Goal: Task Accomplishment & Management: Manage account settings

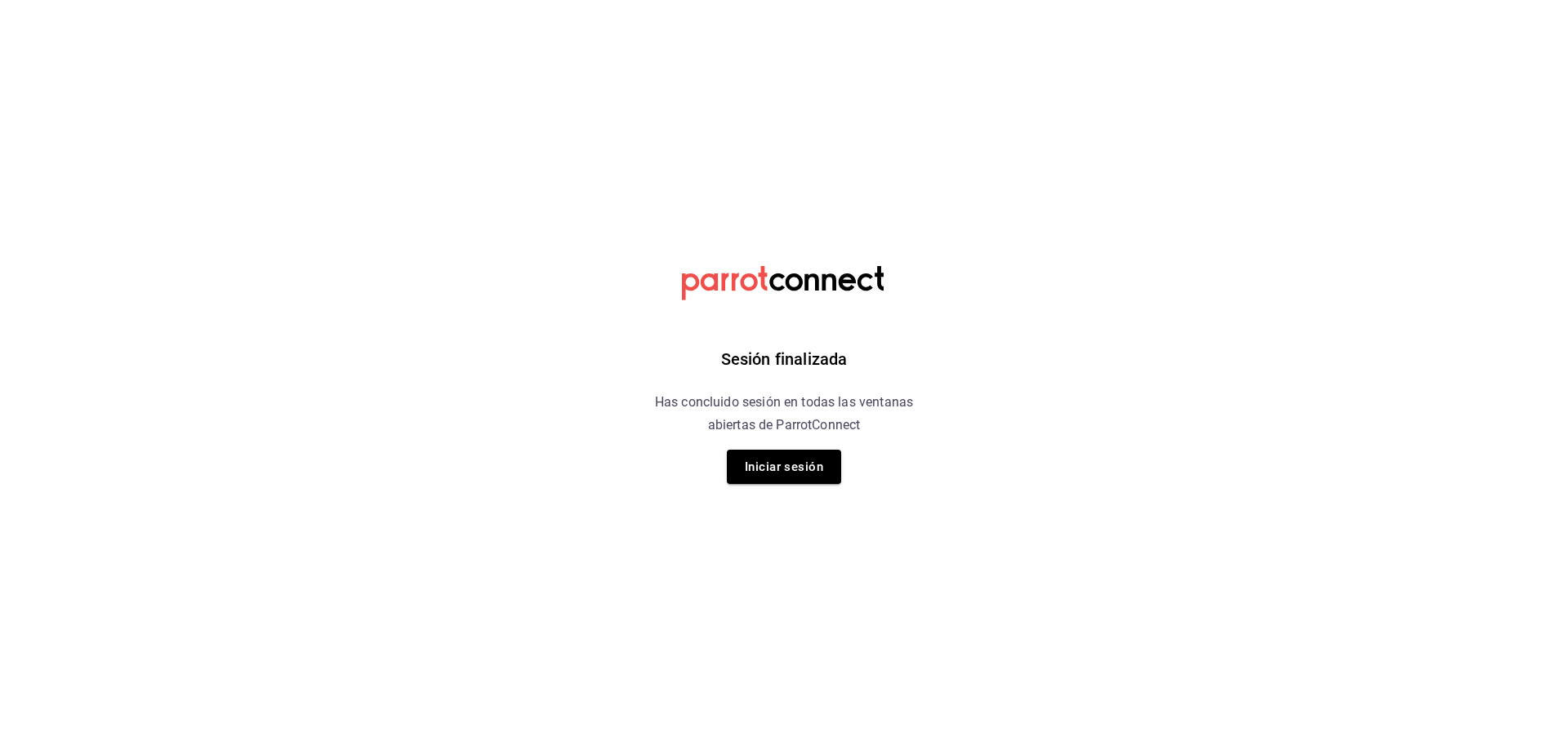
click at [770, 445] on div "Sesión finalizada Has concluido sesión en todas las ventanas abiertas de Parrot…" at bounding box center [784, 375] width 413 height 750
click at [779, 470] on button "Iniciar sesión" at bounding box center [783, 467] width 114 height 35
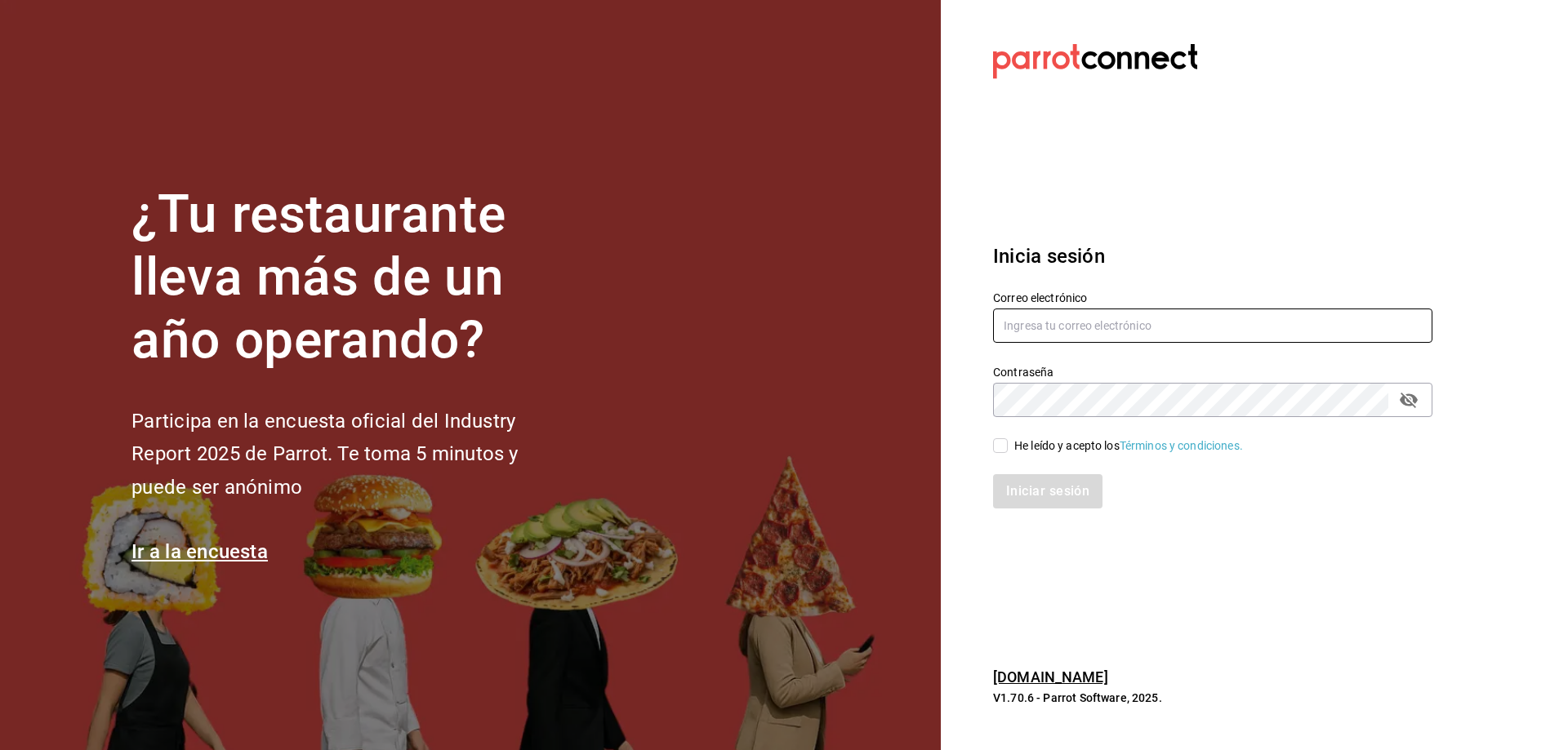
click at [1064, 333] on input "text" at bounding box center [1213, 326] width 440 height 35
type input "[EMAIL_ADDRESS][DOMAIN_NAME]"
click at [993, 446] on div "He leído y acepto los Términos y condiciones." at bounding box center [1203, 435] width 459 height 38
click at [997, 445] on input "He leído y acepto los Términos y condiciones." at bounding box center [1000, 445] width 14 height 14
checkbox input "true"
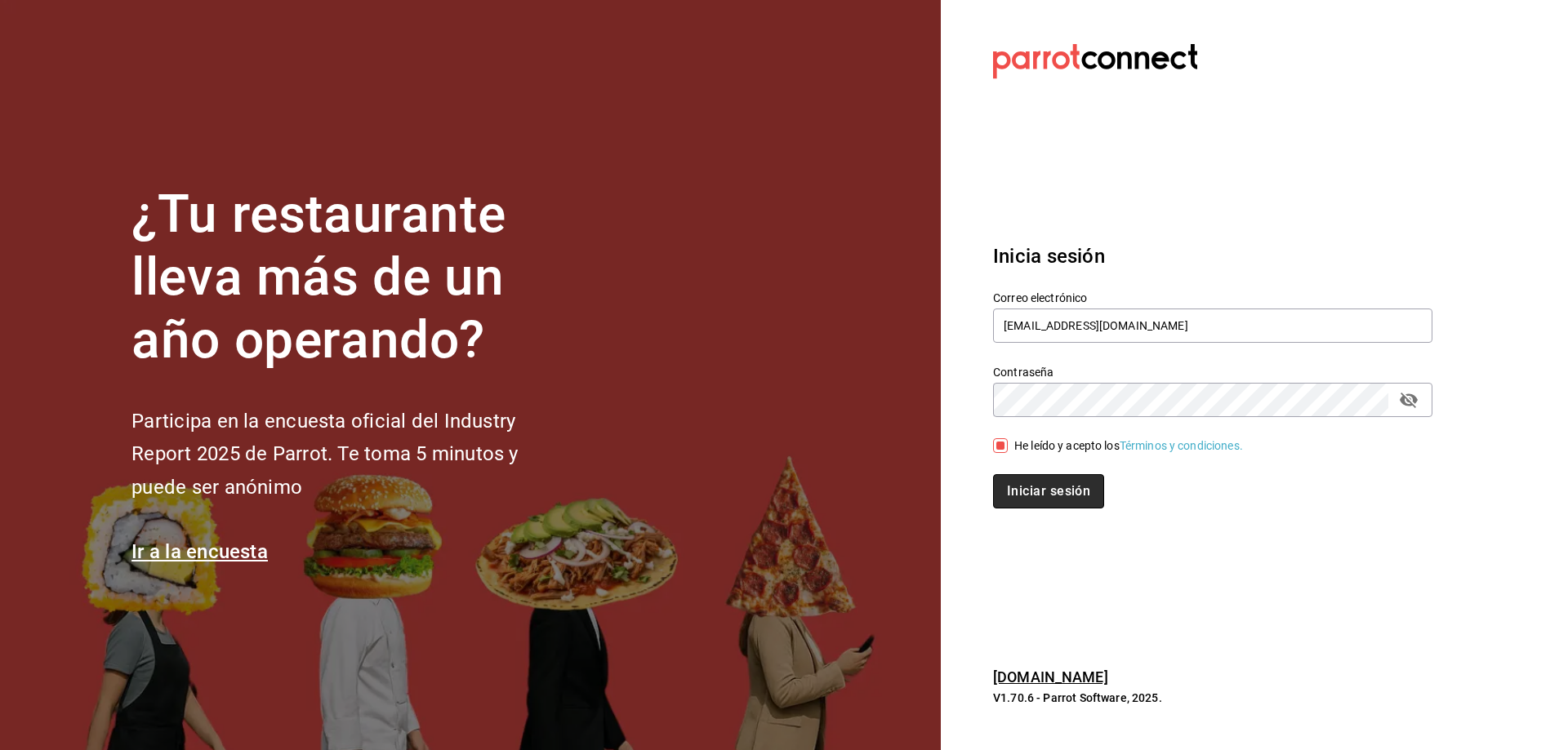
click at [1047, 488] on button "Iniciar sesión" at bounding box center [1049, 491] width 111 height 35
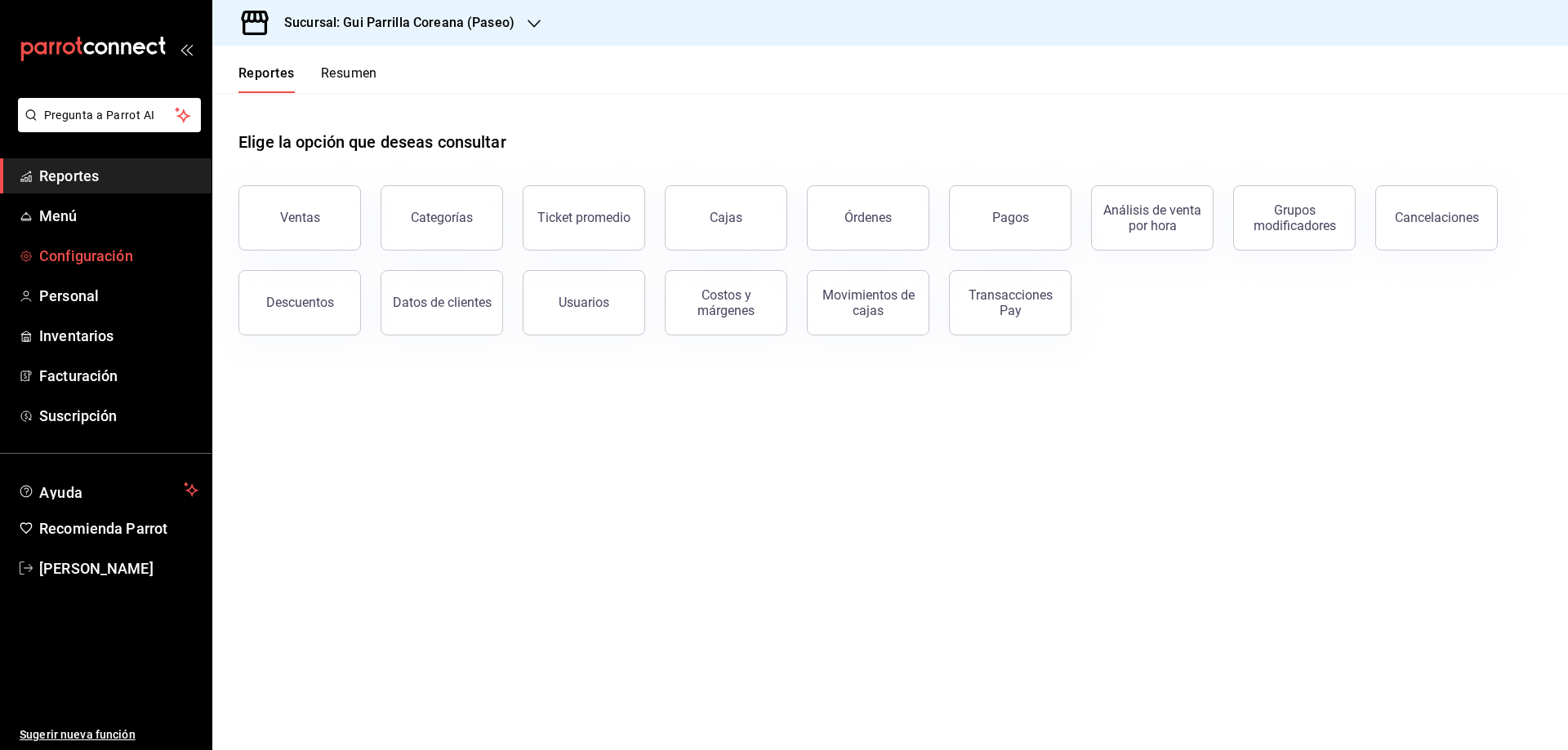
click at [83, 258] on span "Configuración" at bounding box center [118, 256] width 160 height 22
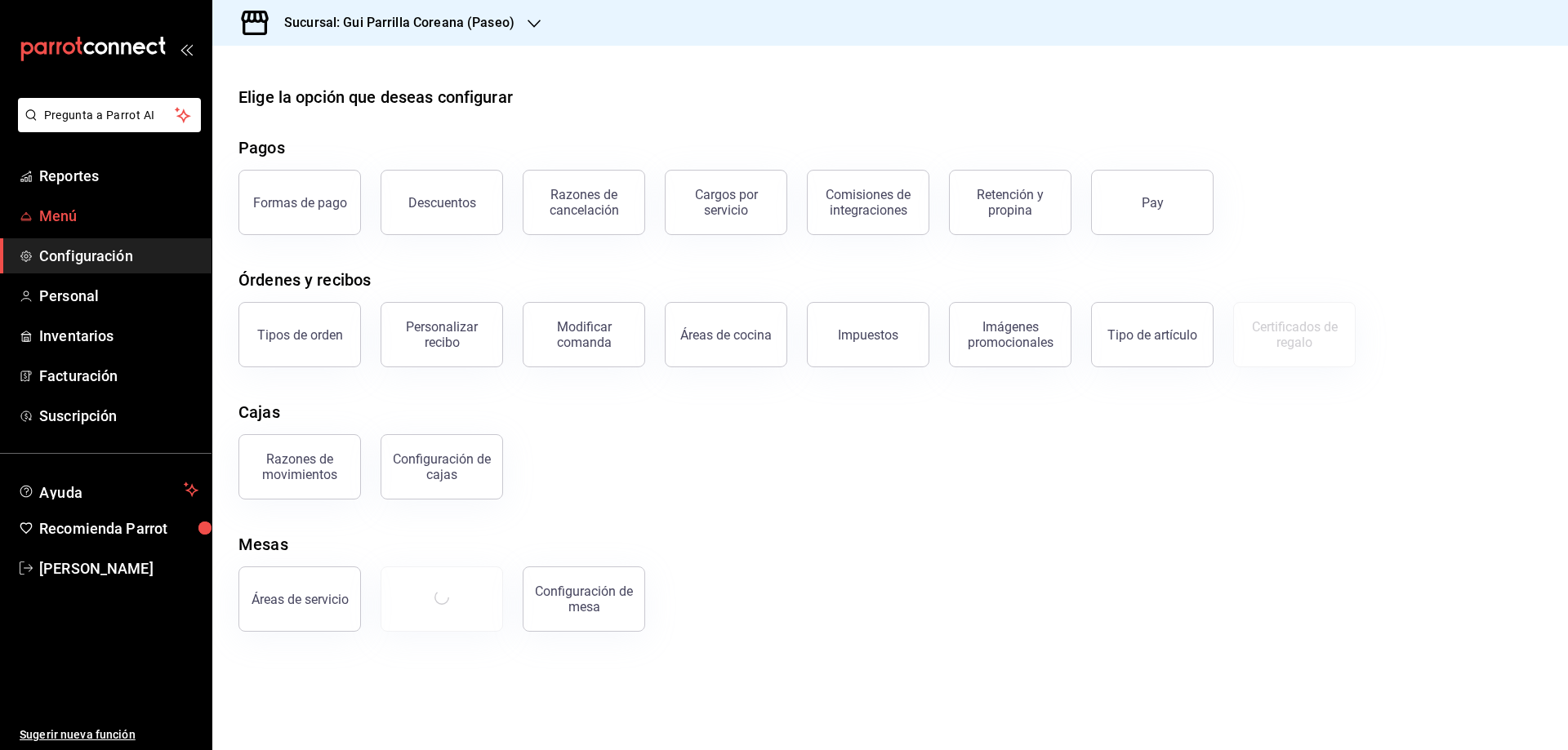
click at [51, 212] on span "Menú" at bounding box center [118, 216] width 160 height 22
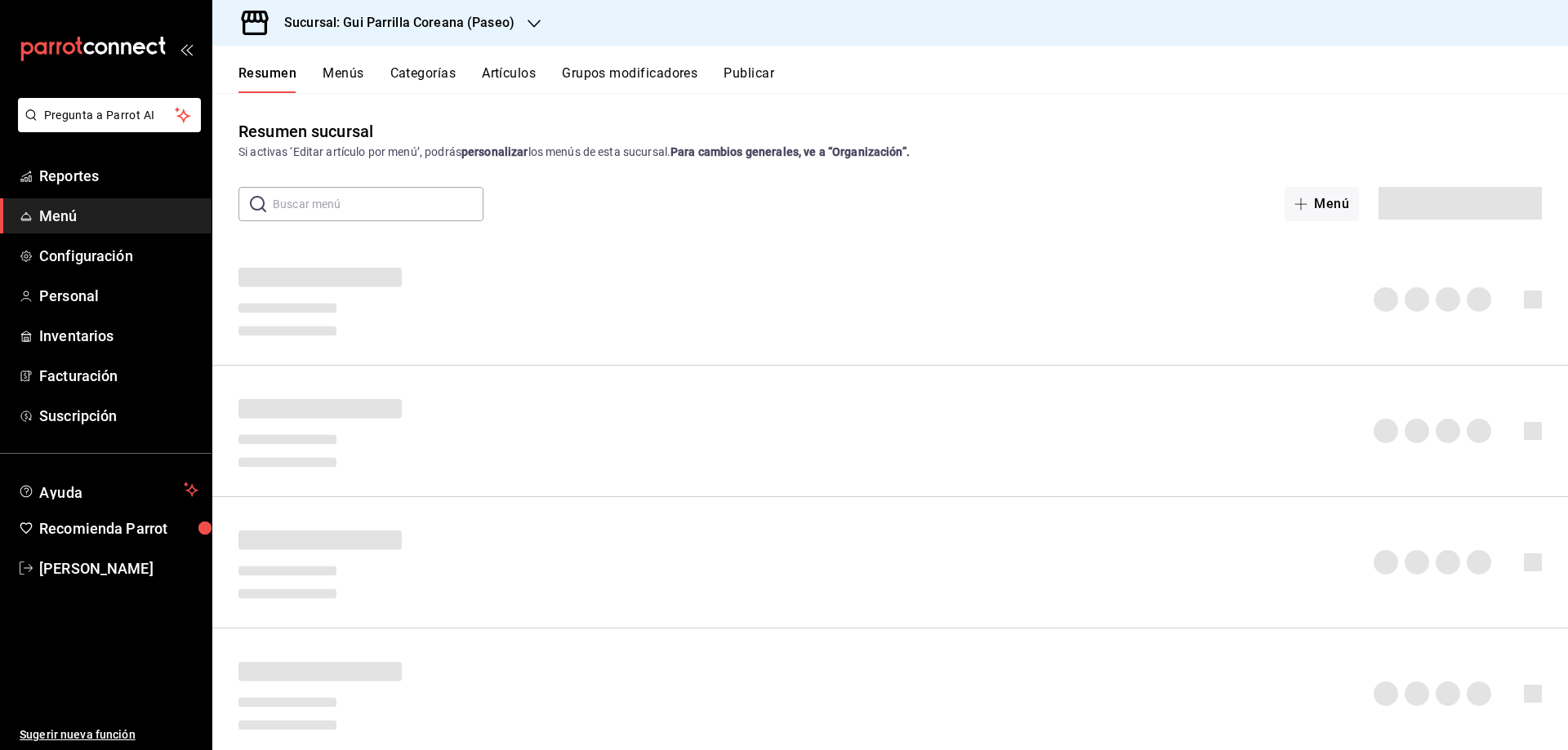
click at [341, 73] on button "Menús" at bounding box center [343, 78] width 41 height 28
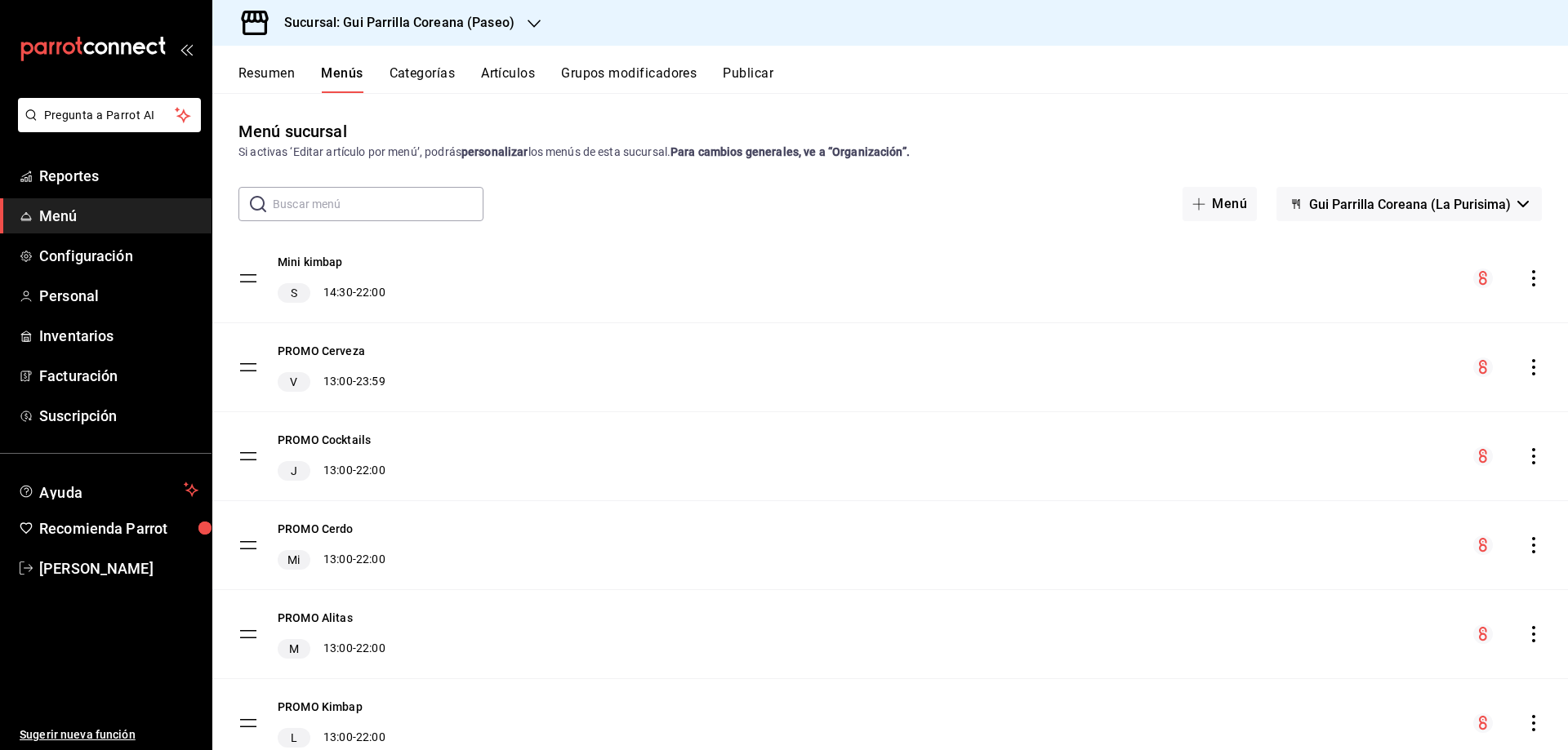
click at [1517, 205] on icon "button" at bounding box center [1523, 204] width 12 height 7
click at [1514, 205] on div at bounding box center [784, 375] width 1568 height 750
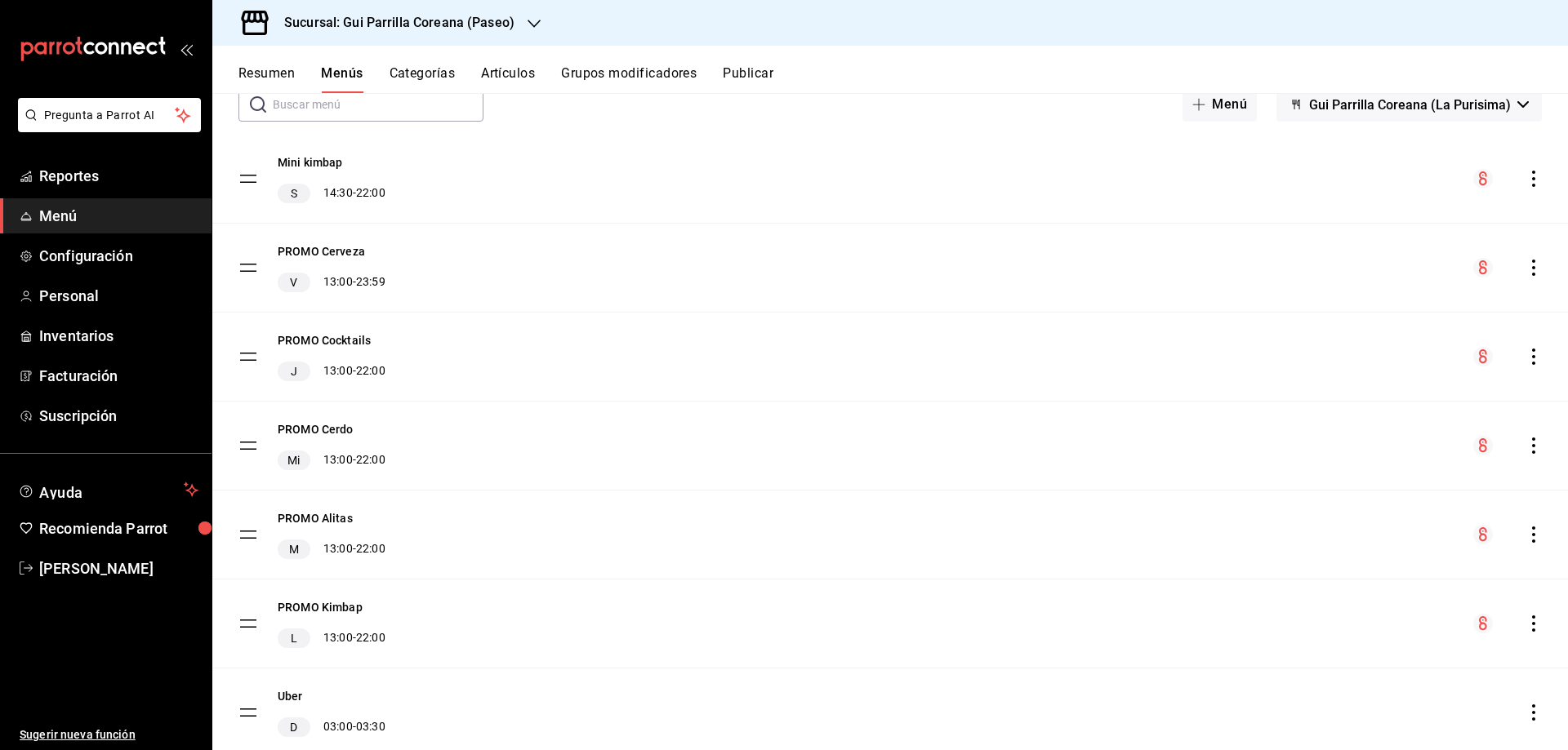
scroll to position [242, 0]
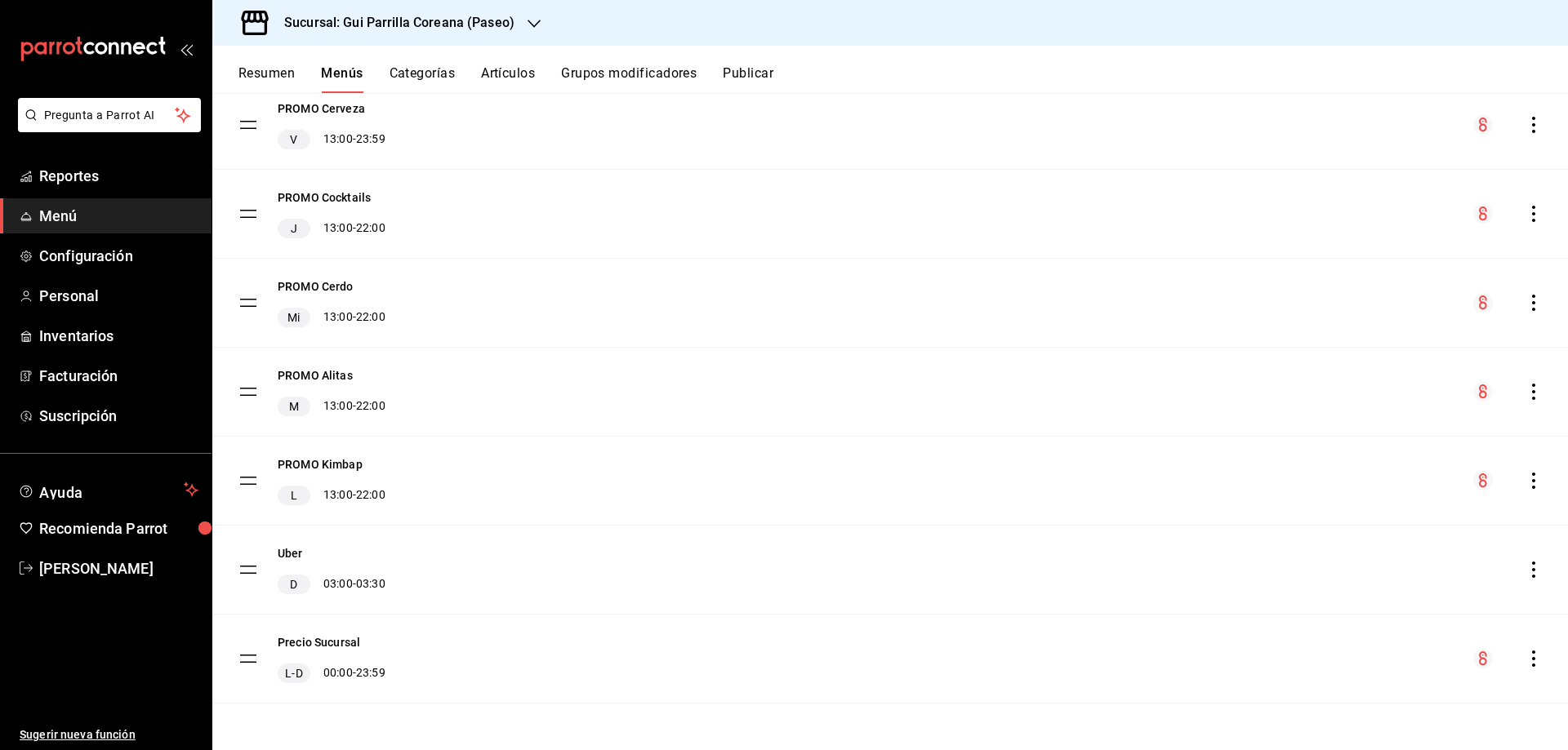
click at [1526, 575] on icon "actions" at bounding box center [1533, 569] width 16 height 16
click at [1365, 585] on li "Editar" at bounding box center [1377, 574] width 255 height 34
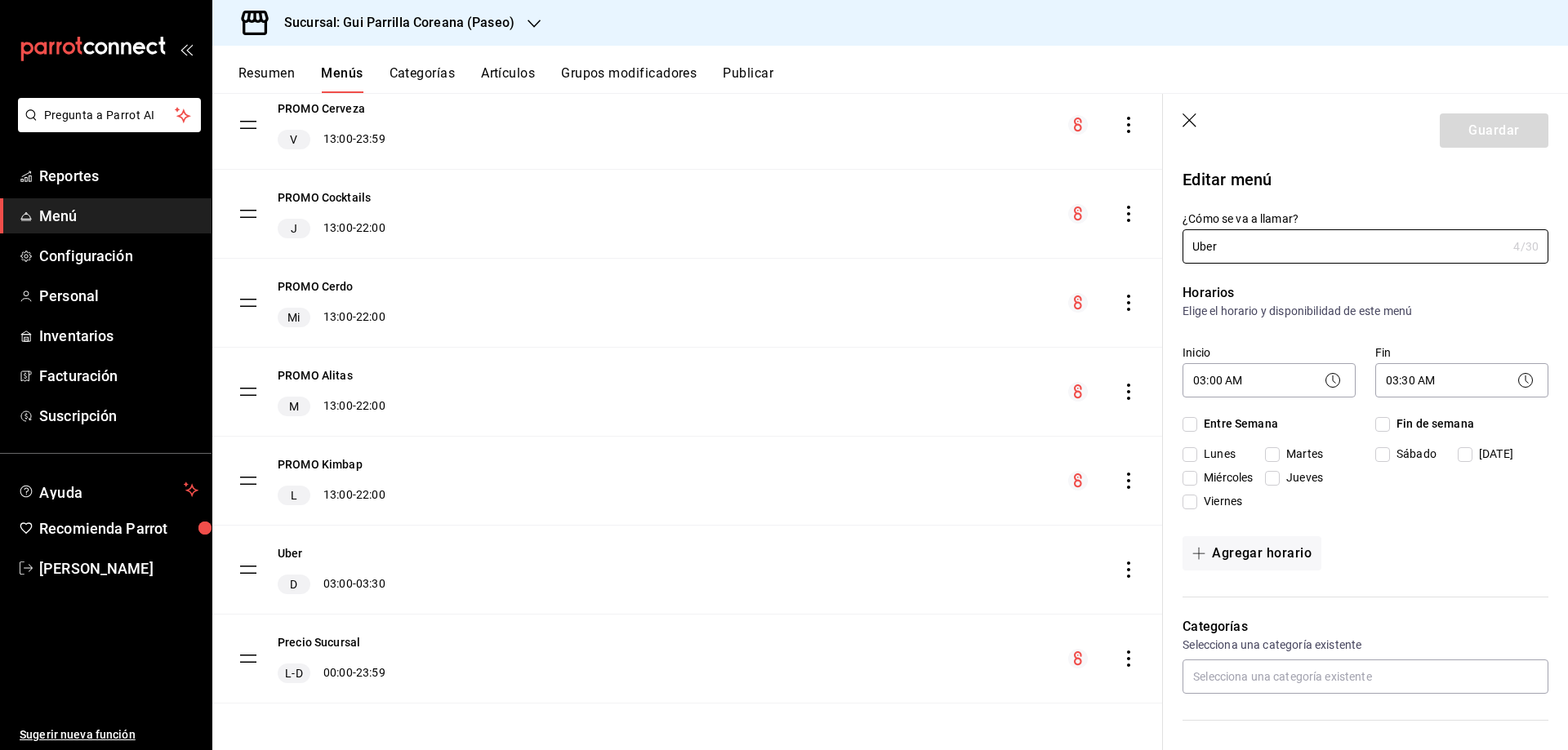
checkbox input "true"
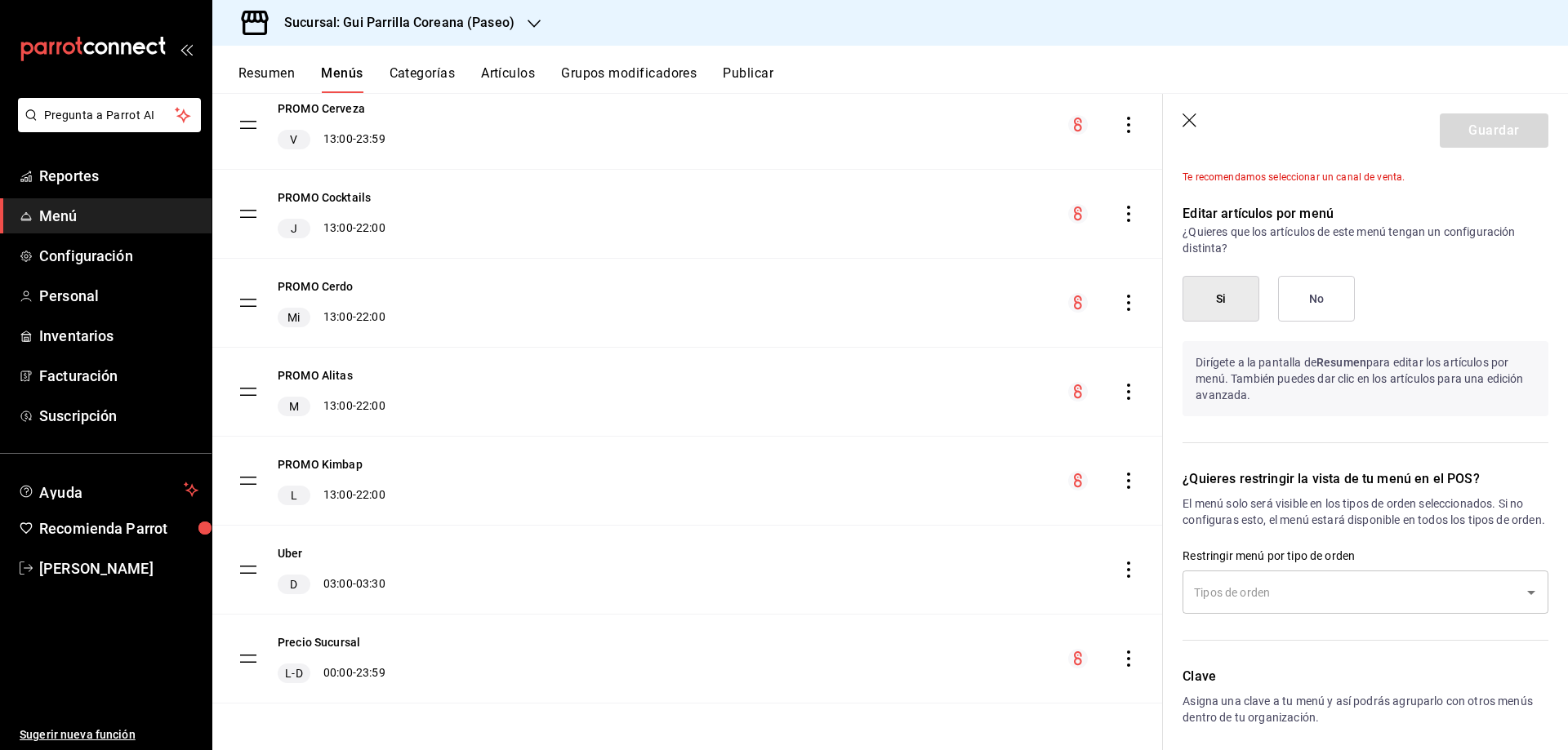
scroll to position [735, 0]
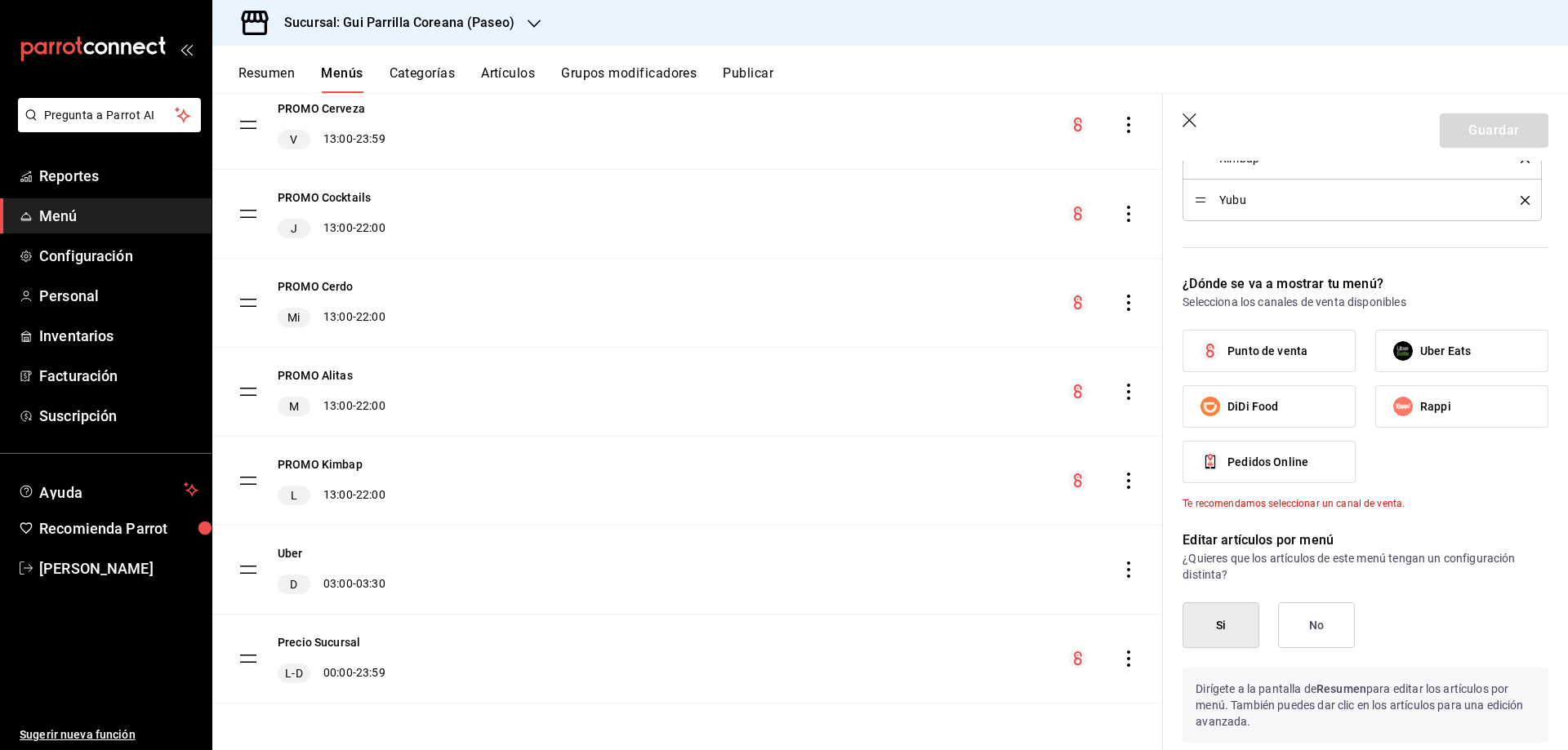
click at [1457, 351] on span "Uber Eats" at bounding box center [1446, 351] width 51 height 17
click at [1420, 351] on input "Uber Eats" at bounding box center [1403, 351] width 35 height 35
checkbox input "true"
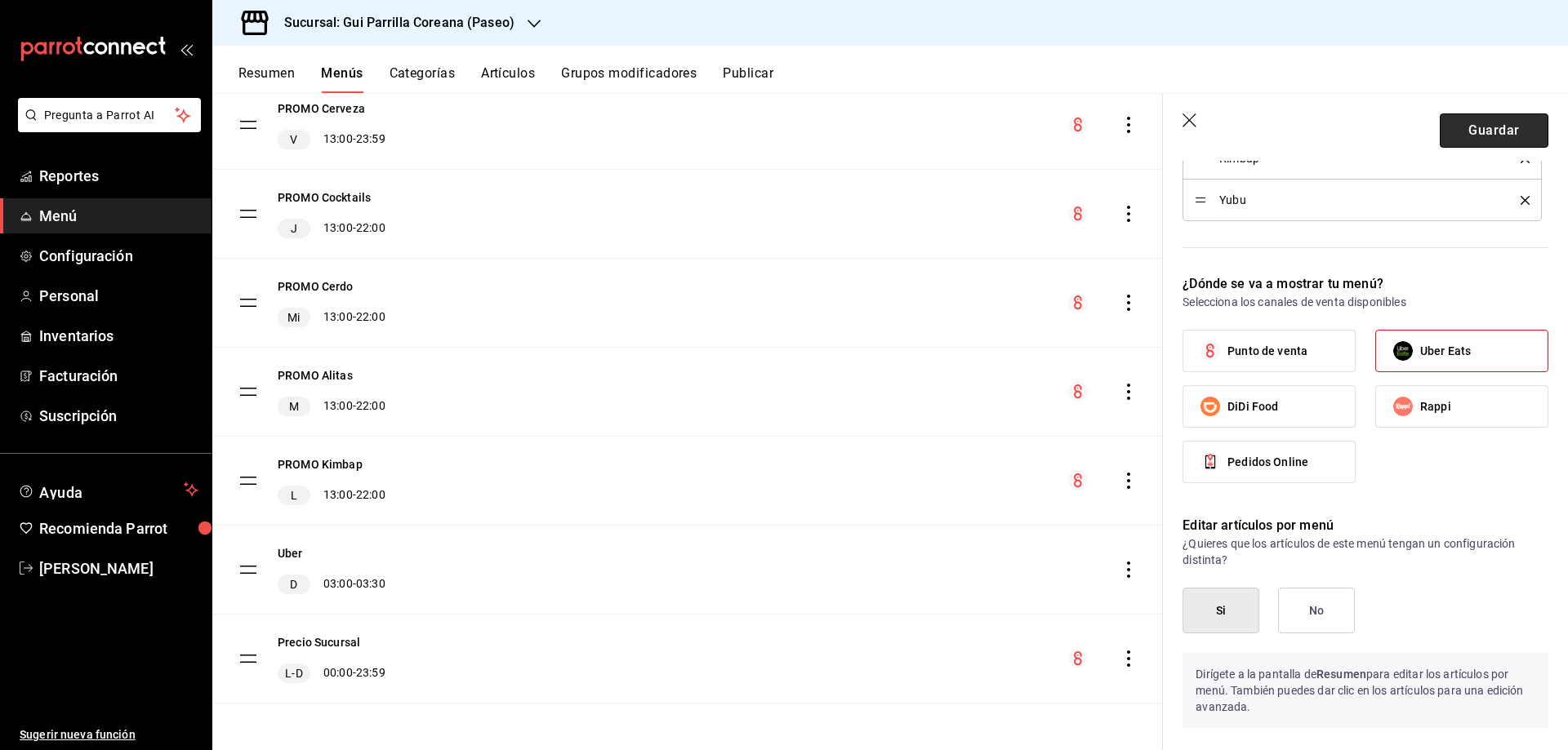
click at [1493, 134] on button "Guardar" at bounding box center [1494, 131] width 109 height 35
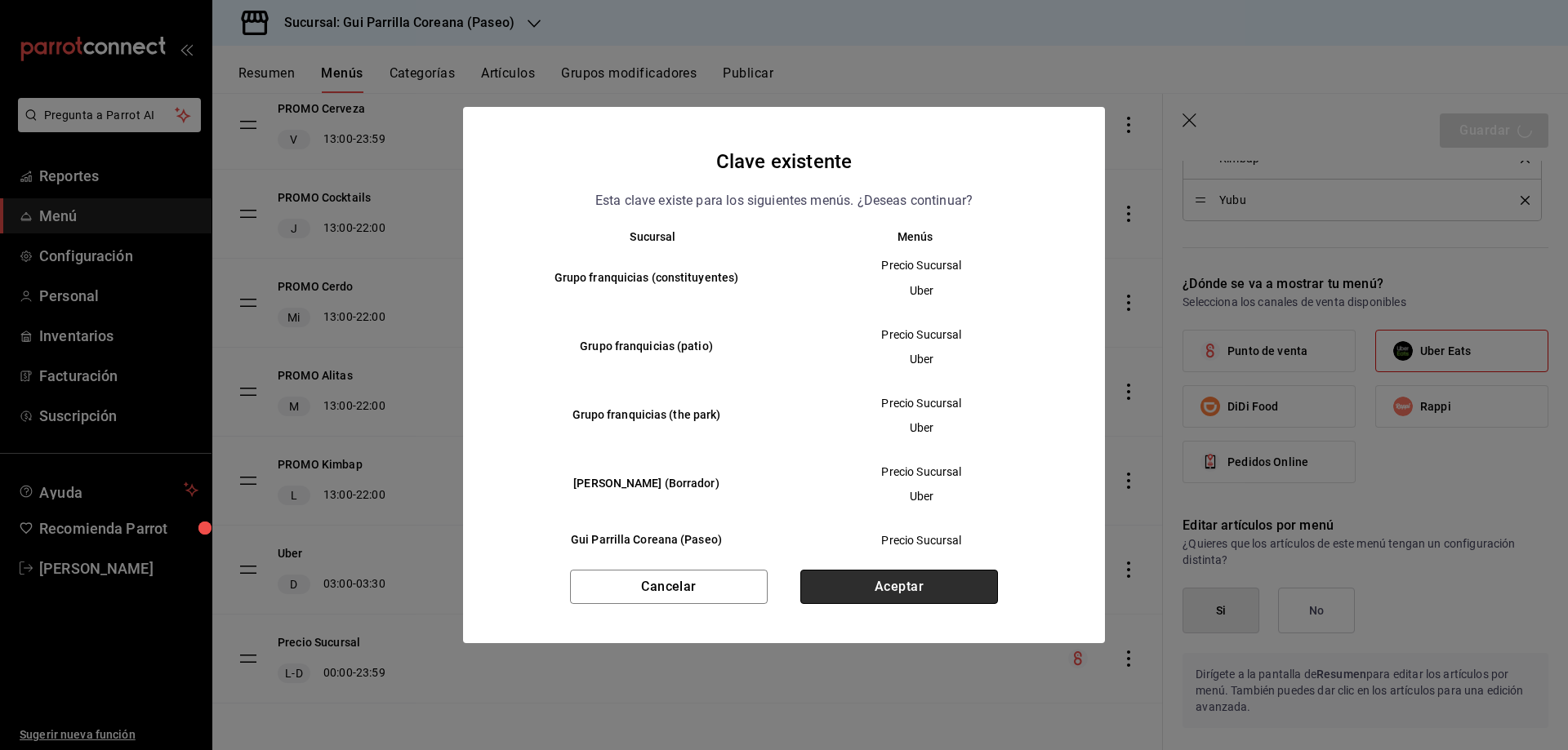
click at [907, 599] on button "Aceptar" at bounding box center [899, 586] width 197 height 35
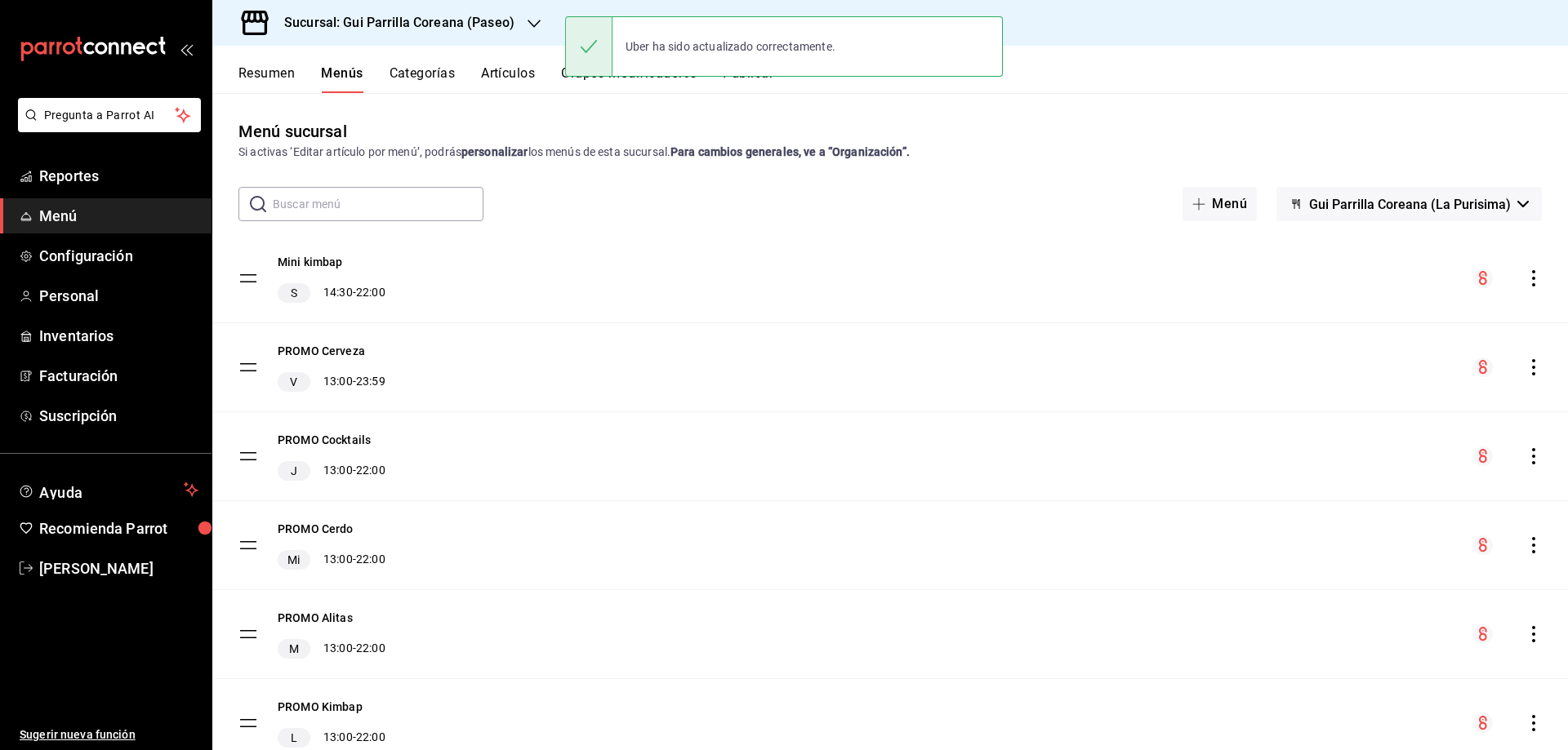
click at [768, 109] on div "Menú sucursal Si activas ‘Editar artículo por menú’, podrás personalizar los me…" at bounding box center [890, 421] width 1355 height 656
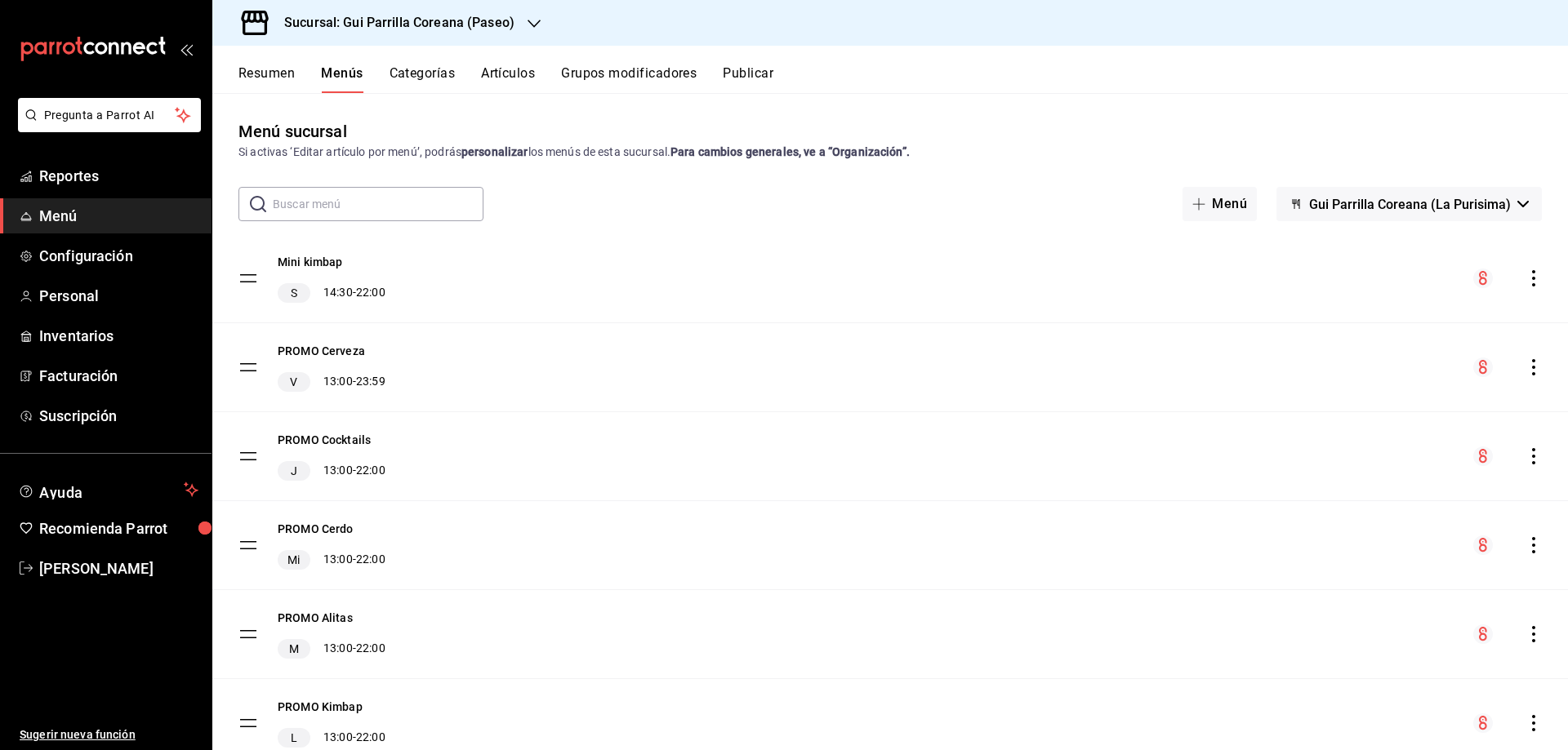
click at [755, 73] on button "Publicar" at bounding box center [748, 78] width 51 height 28
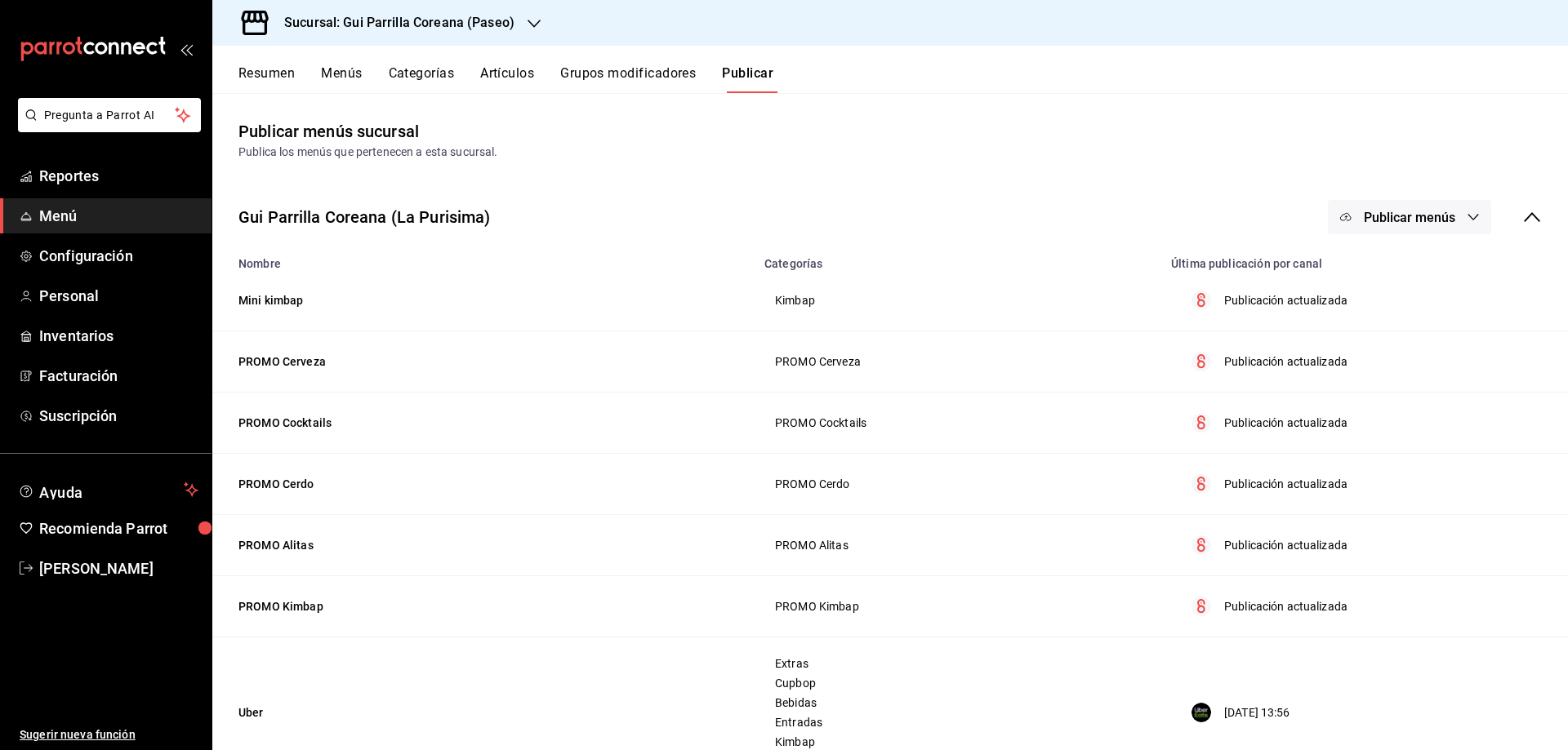
click at [1444, 220] on button "Publicar menús" at bounding box center [1409, 217] width 164 height 35
click at [1391, 216] on div at bounding box center [784, 375] width 1568 height 750
click at [1400, 228] on button "Publicar menús" at bounding box center [1409, 217] width 164 height 35
click at [1387, 278] on span "Punto de venta" at bounding box center [1420, 271] width 78 height 17
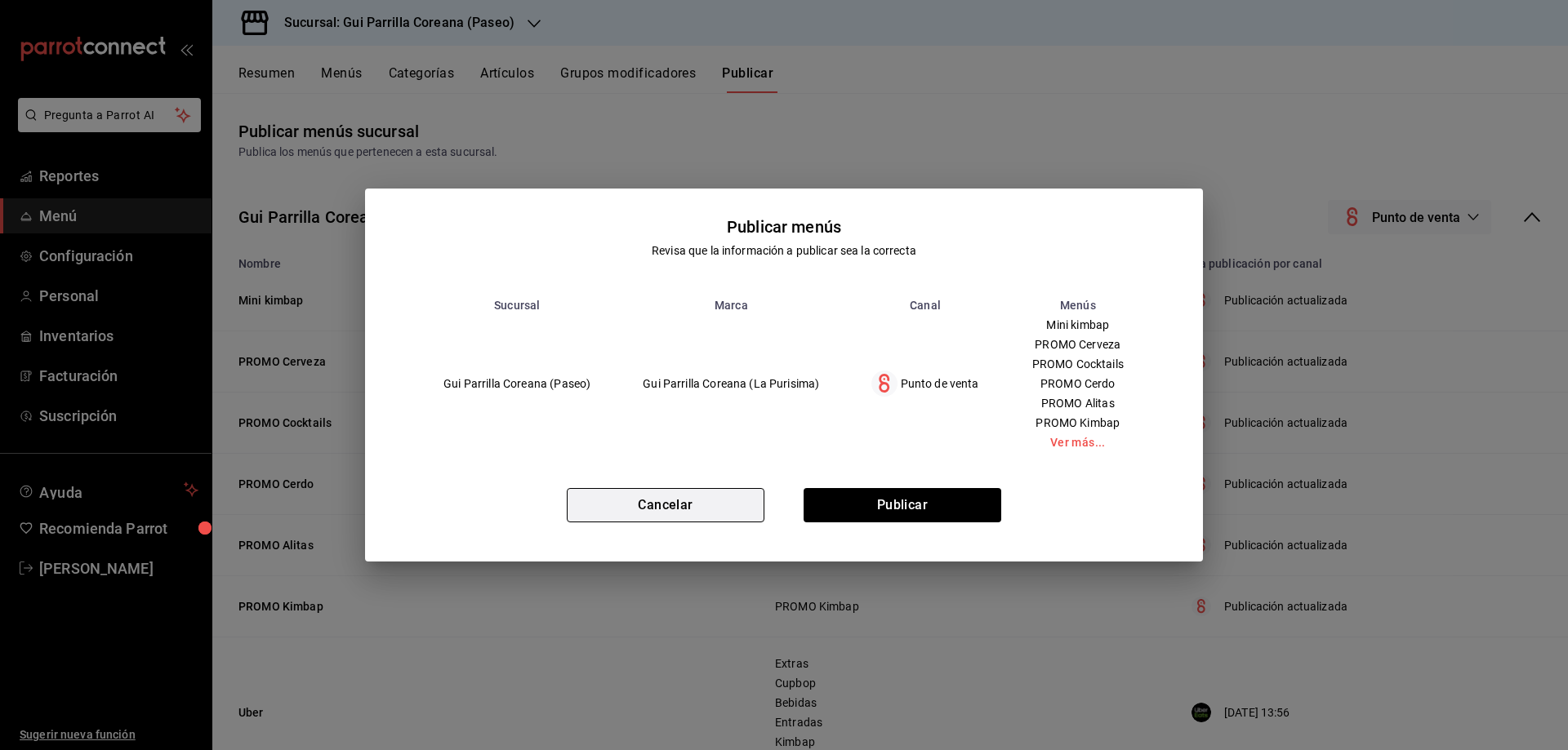
click at [669, 496] on button "Cancelar" at bounding box center [666, 505] width 197 height 35
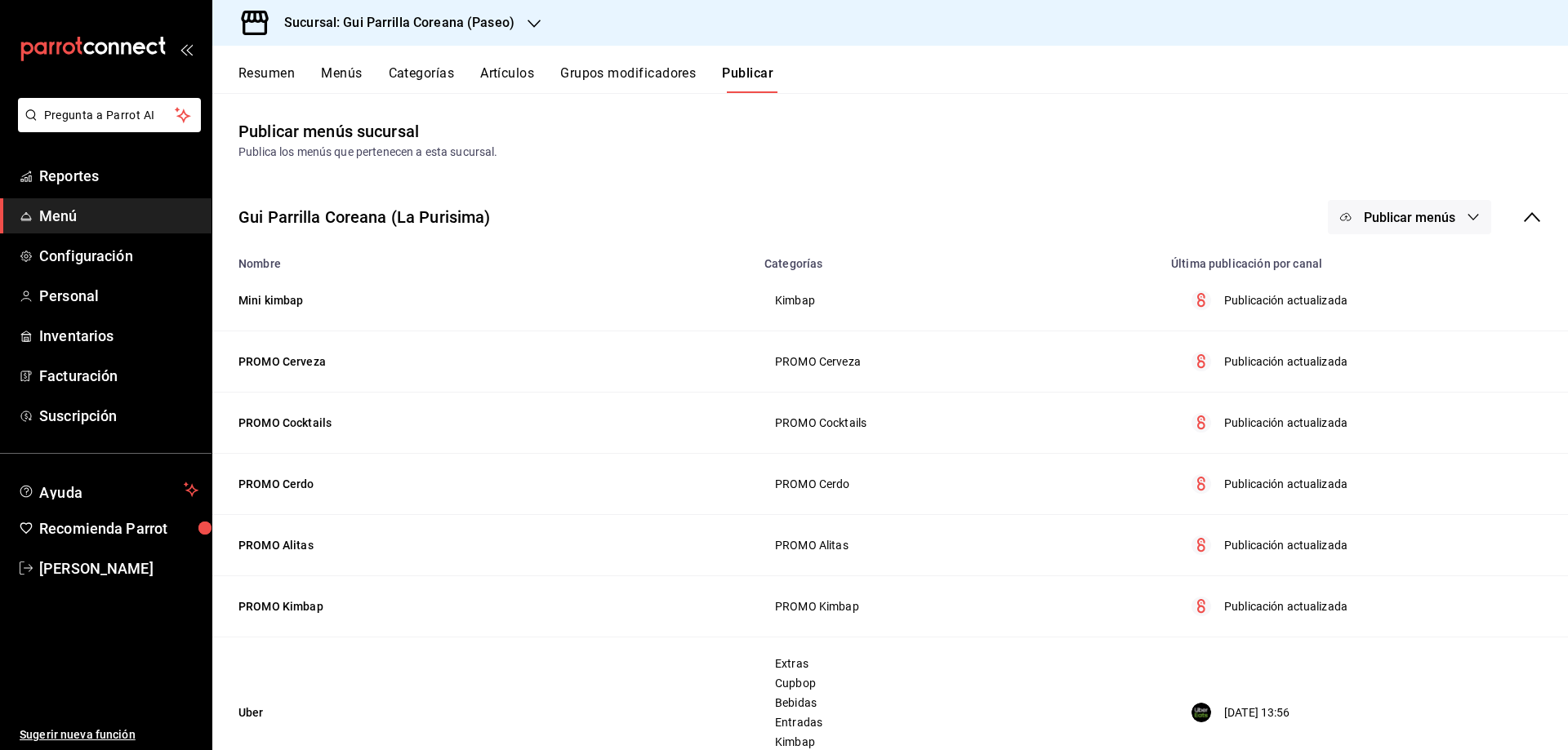
click at [1413, 216] on span "Publicar menús" at bounding box center [1409, 218] width 91 height 15
click at [1228, 138] on div at bounding box center [784, 375] width 1568 height 750
click at [1375, 204] on button "Publicar menús" at bounding box center [1409, 217] width 164 height 35
click at [1381, 320] on div at bounding box center [1359, 316] width 46 height 26
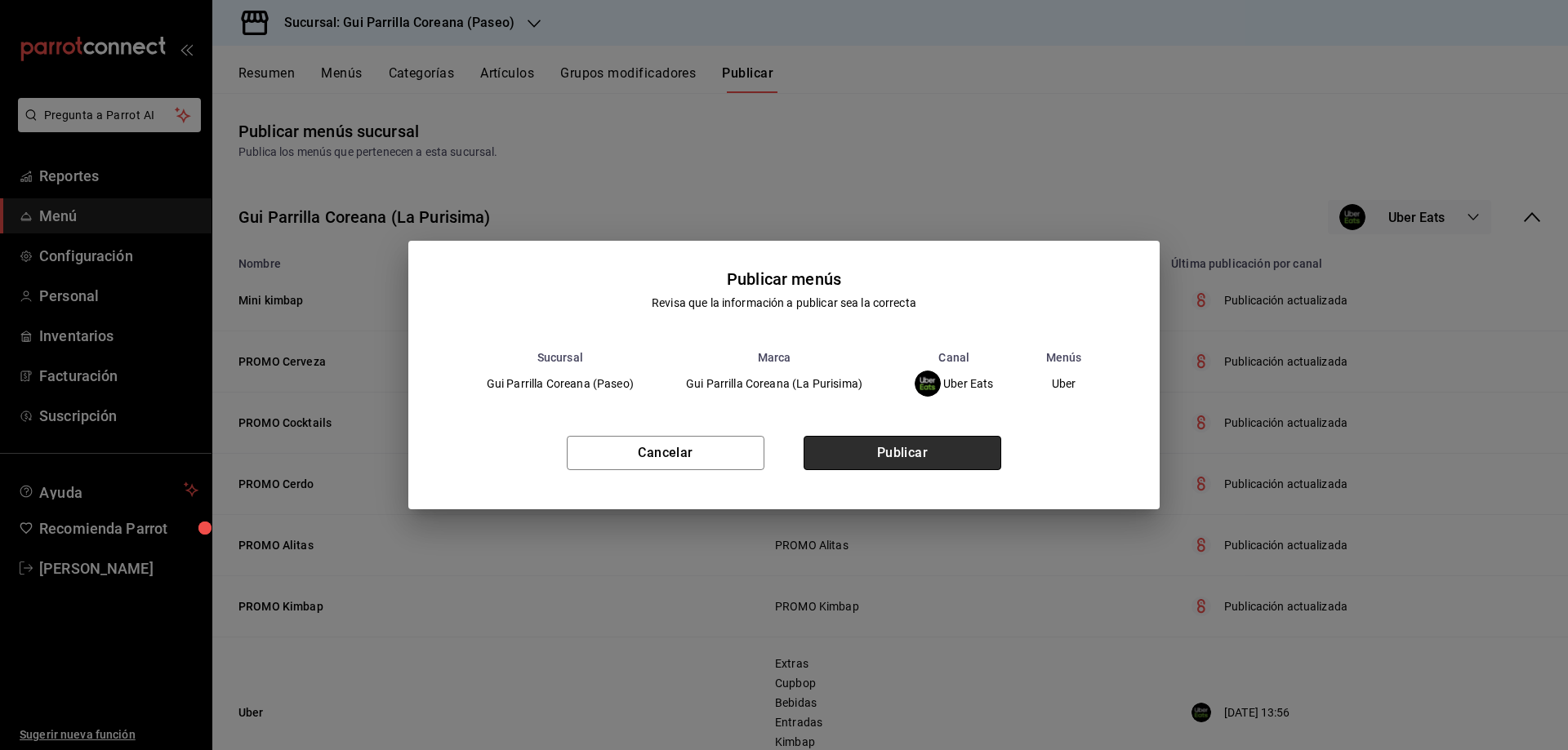
click at [905, 451] on button "Publicar" at bounding box center [902, 453] width 197 height 35
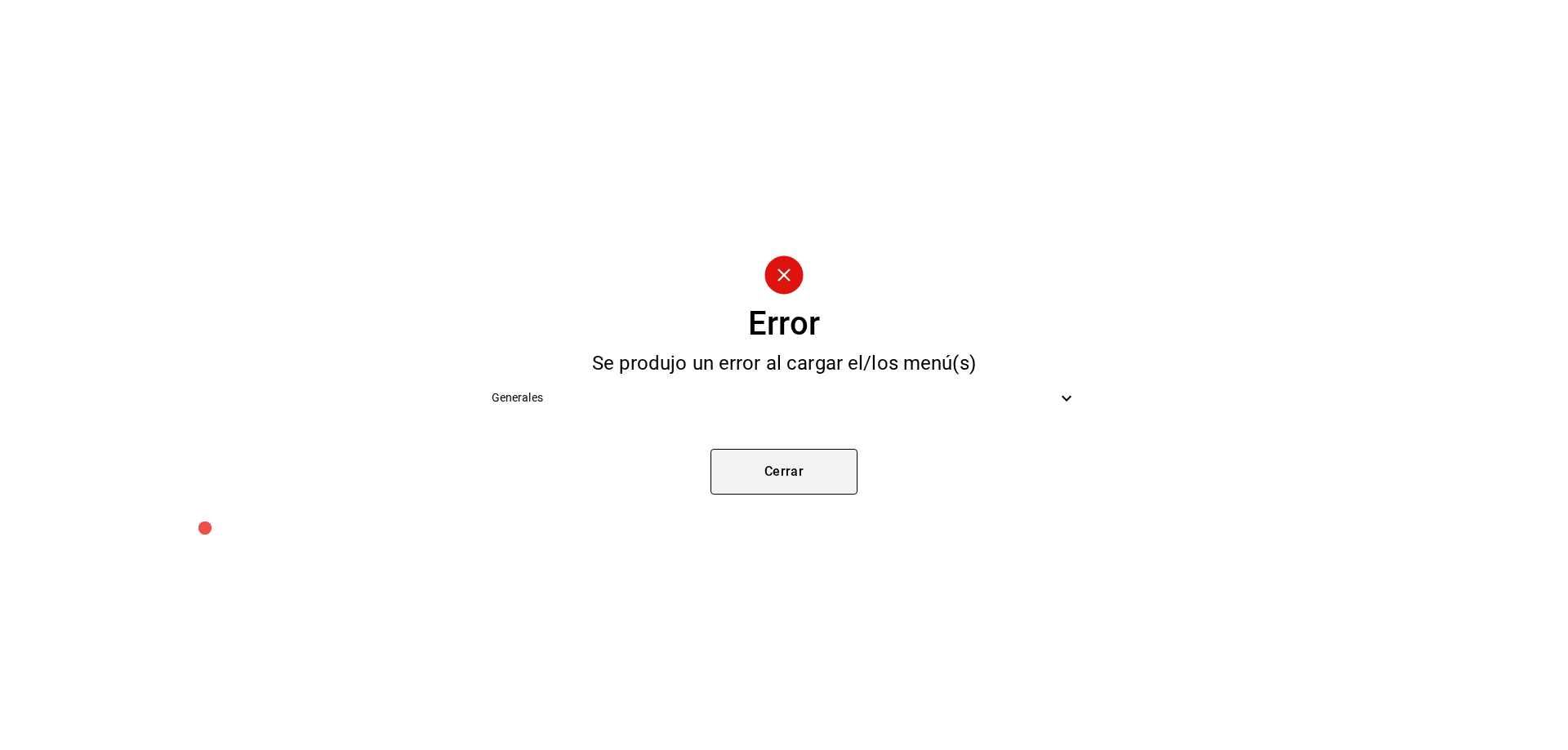
click at [795, 471] on button "Cerrar" at bounding box center [784, 472] width 147 height 46
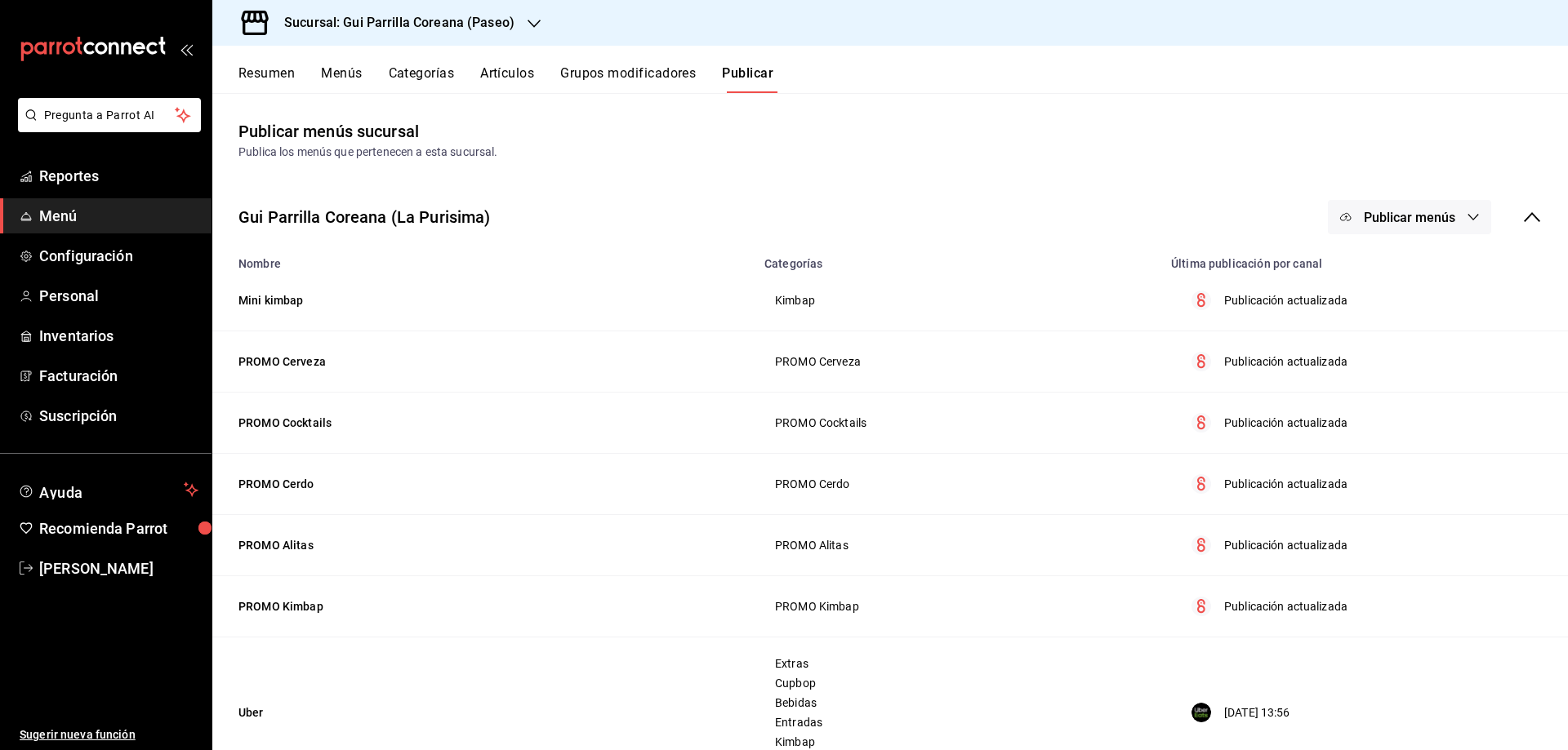
click at [1418, 224] on span "Publicar menús" at bounding box center [1409, 218] width 91 height 15
click at [1398, 309] on span "Uber Eats" at bounding box center [1420, 316] width 78 height 17
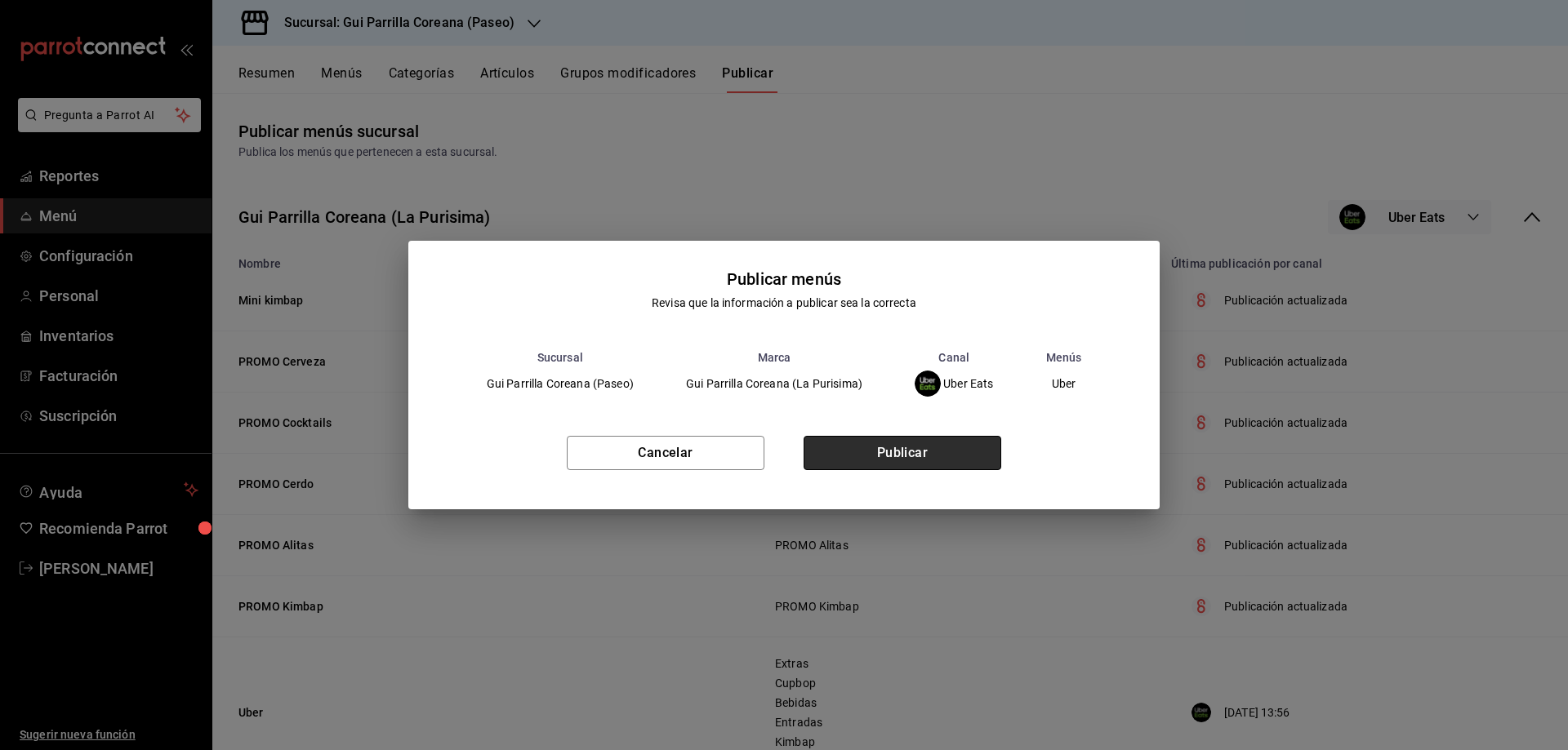
click at [925, 451] on button "Publicar" at bounding box center [902, 453] width 197 height 35
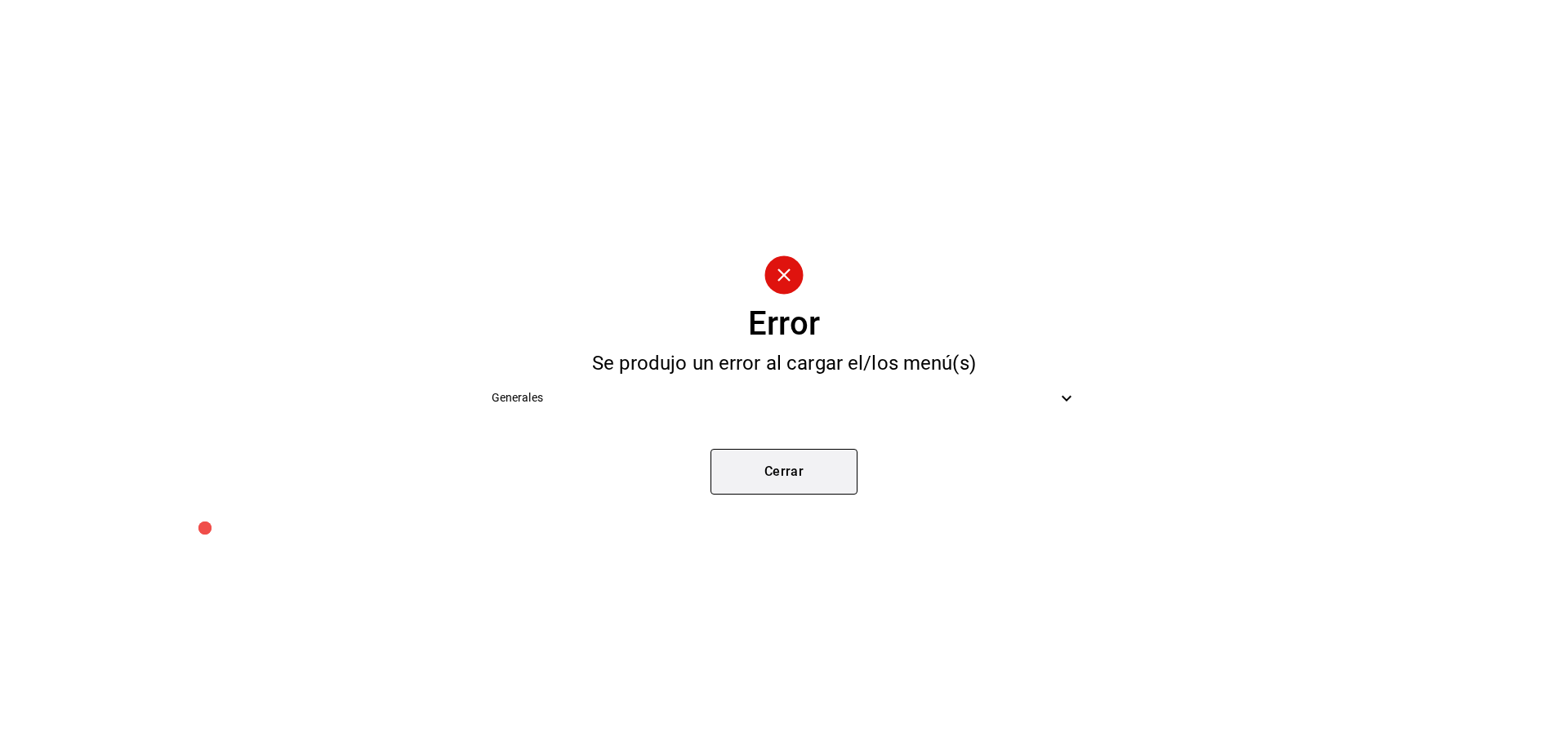
click at [778, 467] on button "Cerrar" at bounding box center [784, 472] width 147 height 46
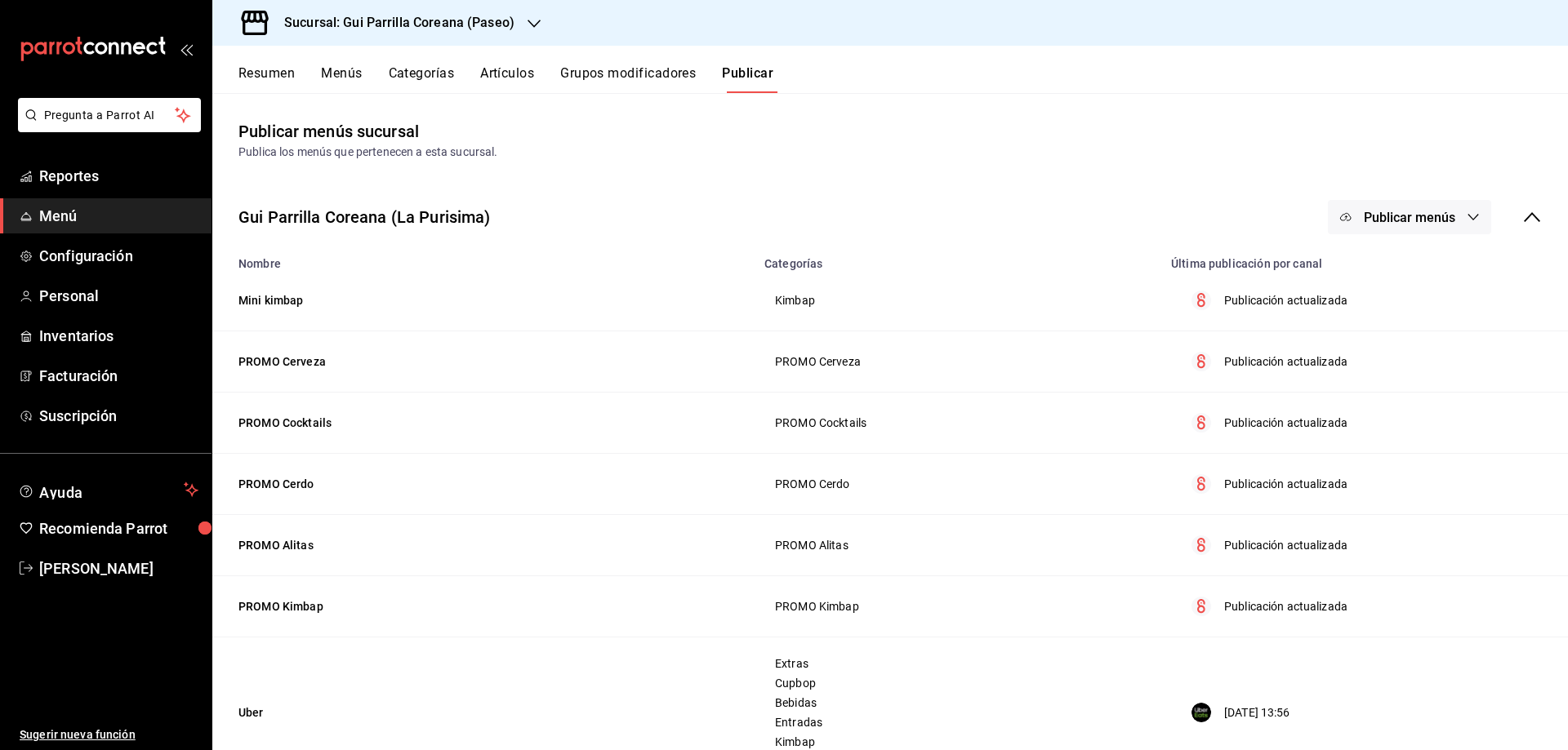
click at [1404, 205] on button "Publicar menús" at bounding box center [1409, 217] width 164 height 35
click at [1381, 268] on span "Punto de venta" at bounding box center [1420, 271] width 78 height 17
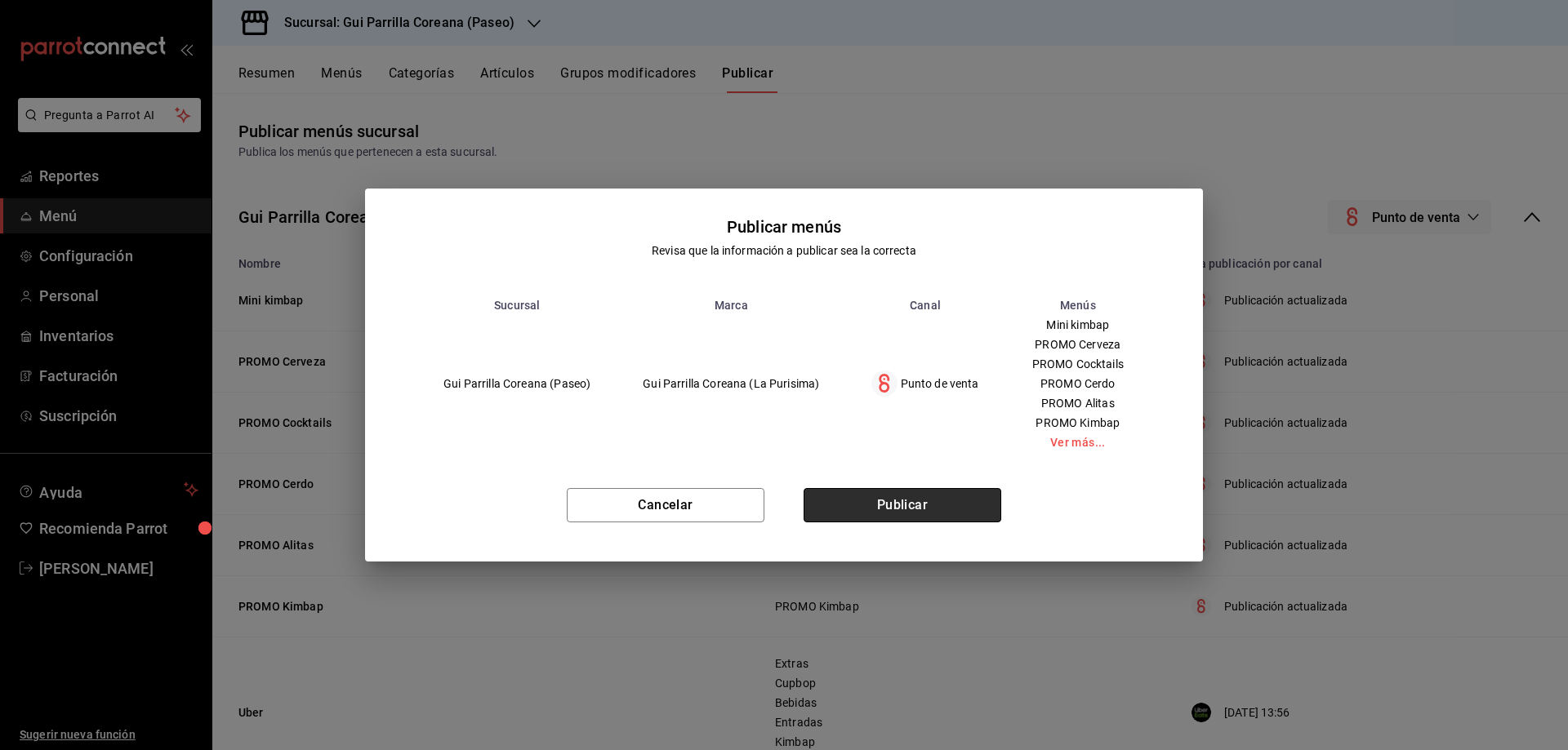
click at [891, 506] on button "Publicar" at bounding box center [902, 505] width 197 height 35
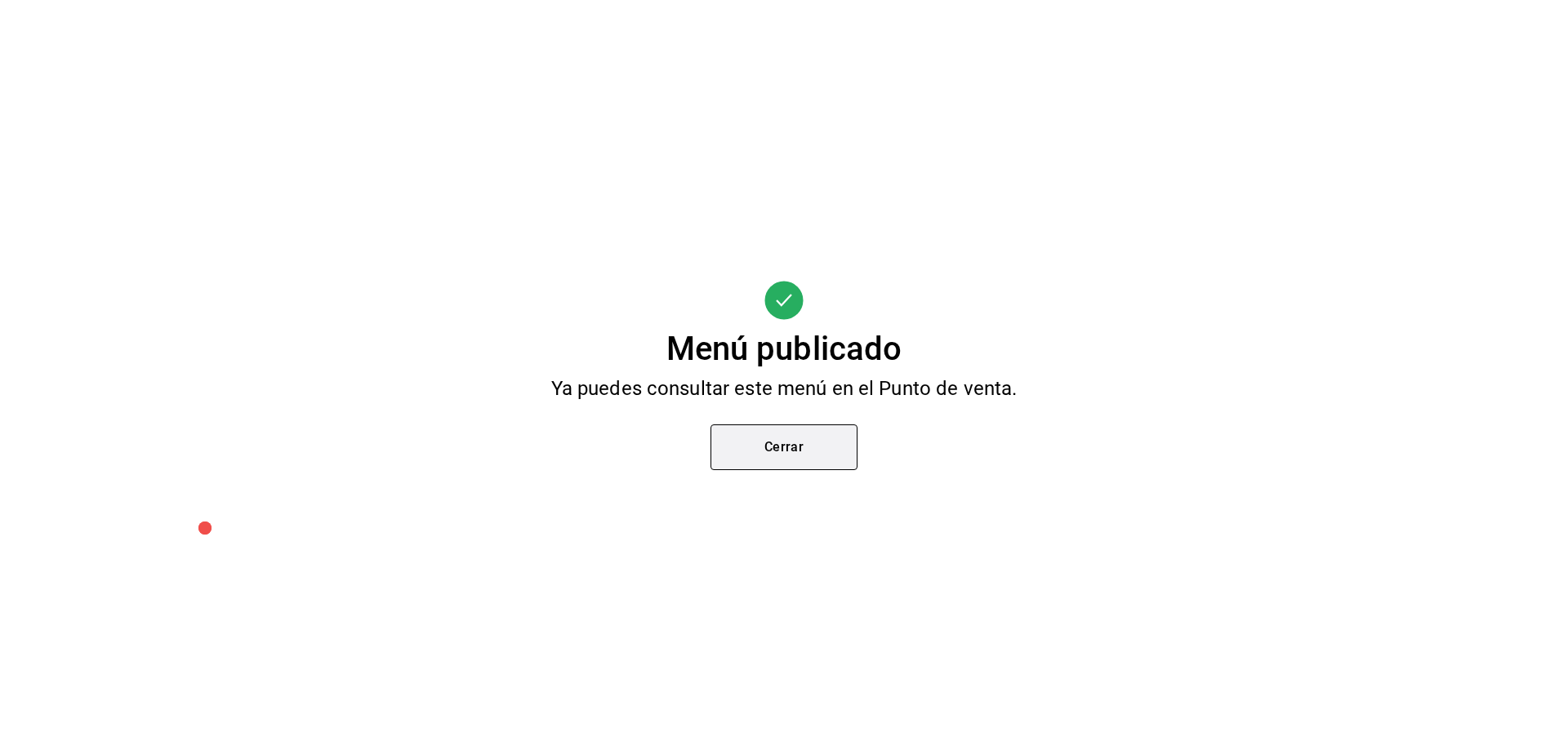
click at [813, 465] on button "Cerrar" at bounding box center [784, 447] width 147 height 46
